Goal: Information Seeking & Learning: Learn about a topic

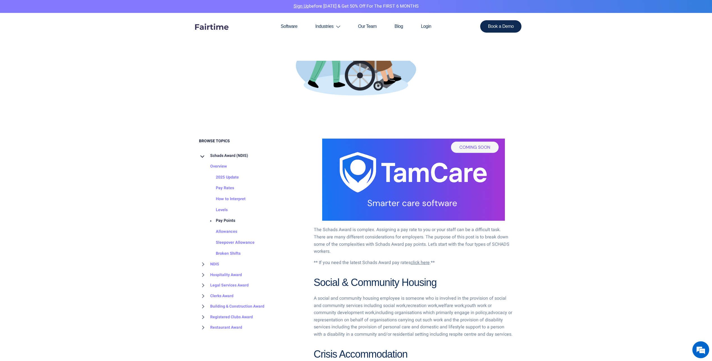
scroll to position [197, 0]
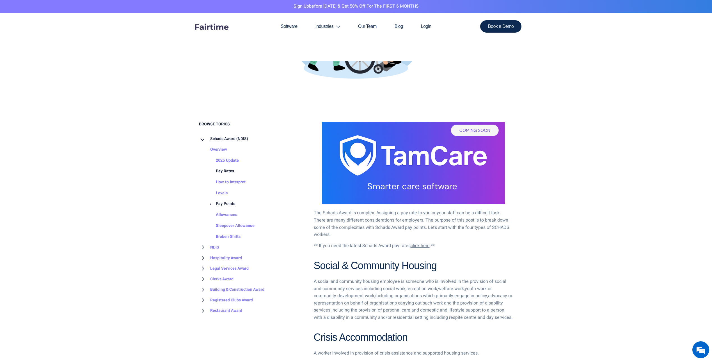
click at [219, 170] on link "Pay Rates" at bounding box center [219, 171] width 29 height 11
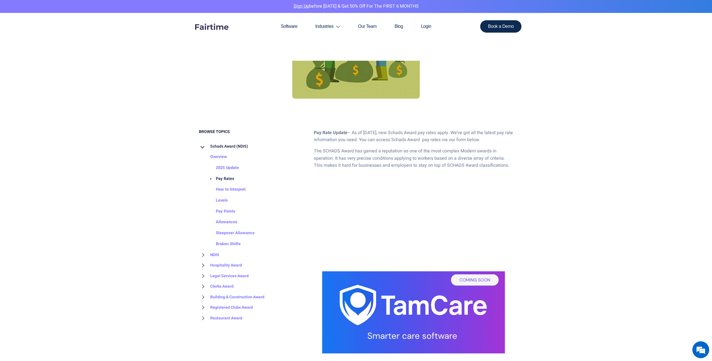
scroll to position [225, 0]
